Goal: Task Accomplishment & Management: Manage account settings

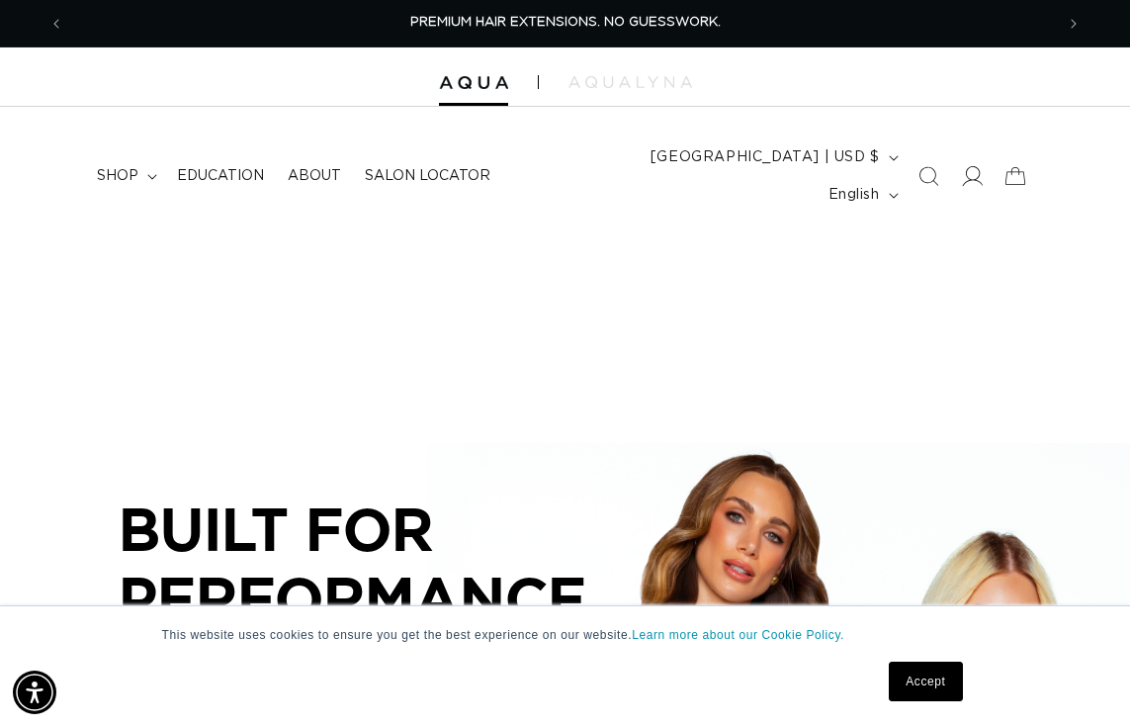
click at [962, 166] on icon at bounding box center [971, 176] width 21 height 21
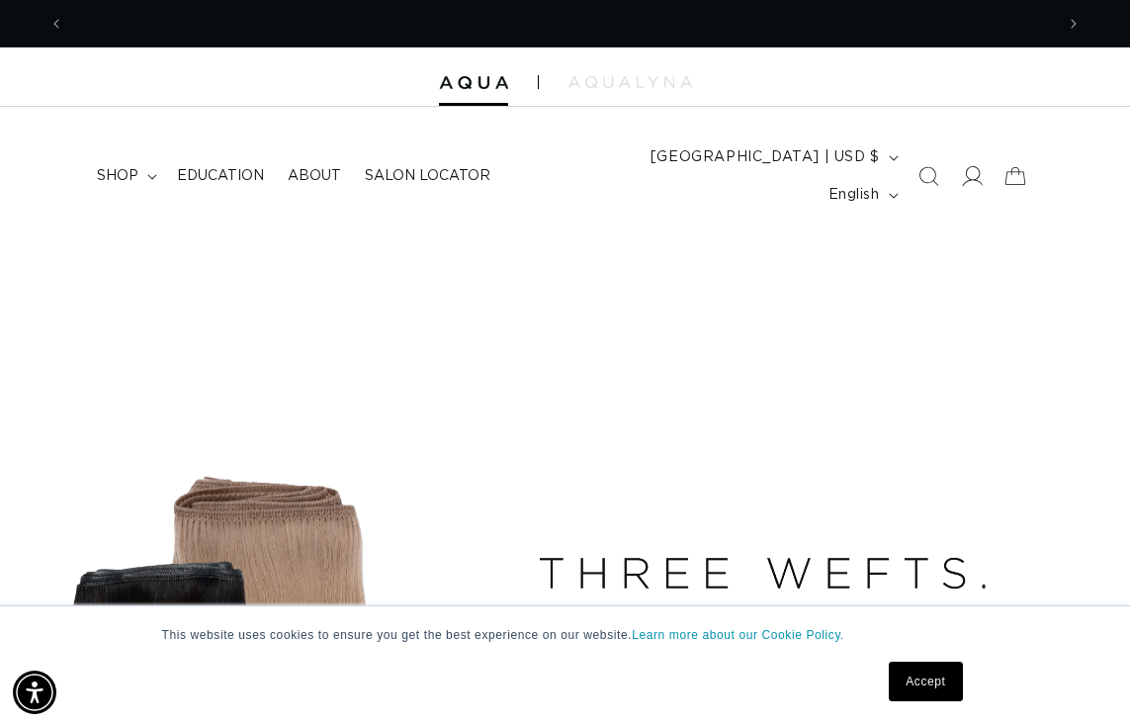
scroll to position [0, 1980]
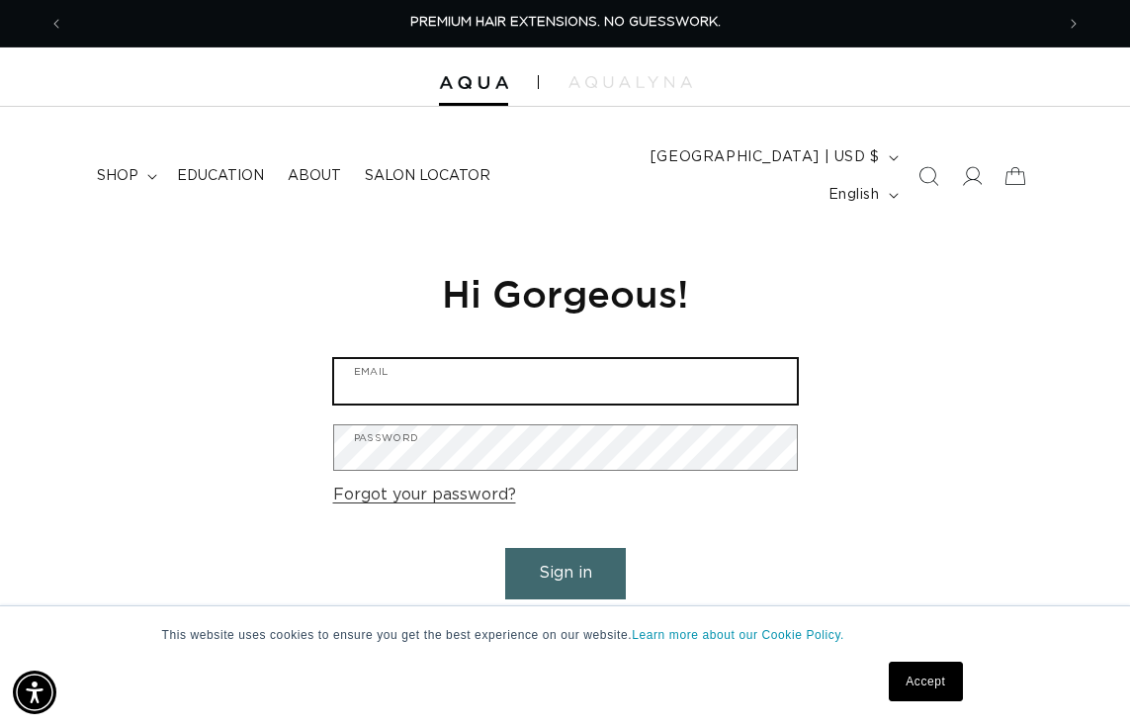
type input "[EMAIL_ADDRESS][DOMAIN_NAME]"
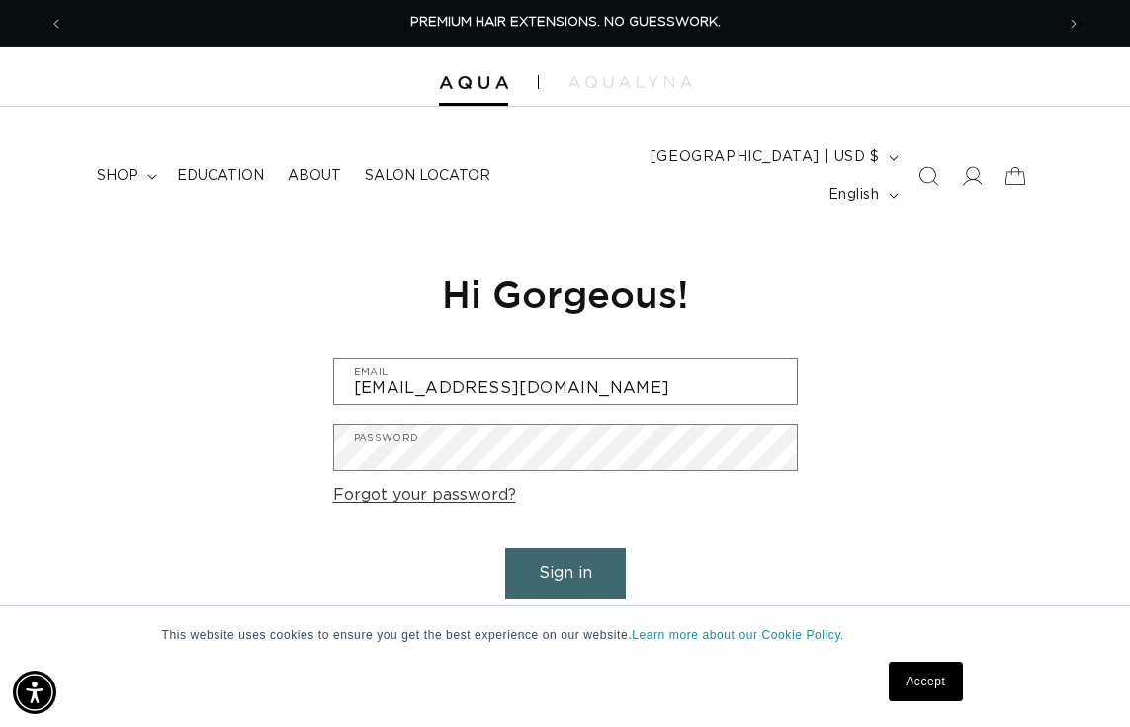
click at [983, 424] on div "Reset your password We will send you an email to reset your password Email Subm…" at bounding box center [565, 455] width 1130 height 444
